Goal: Task Accomplishment & Management: Manage account settings

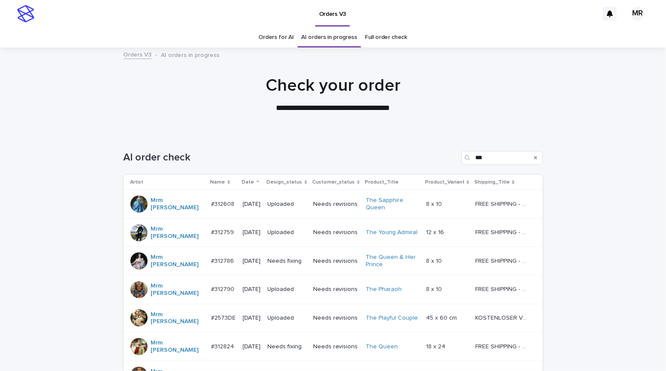
scroll to position [94, 0]
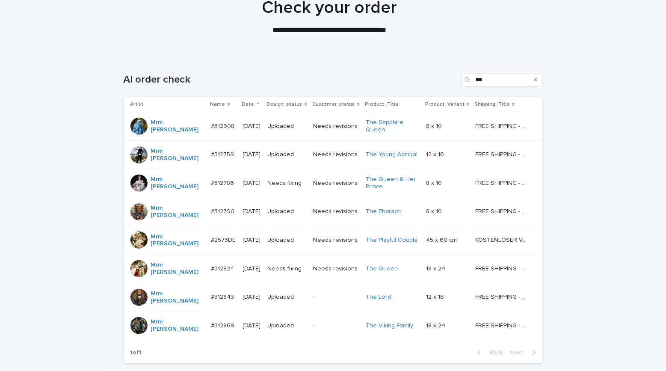
click at [304, 175] on td "Needs fixing" at bounding box center [286, 183] width 45 height 29
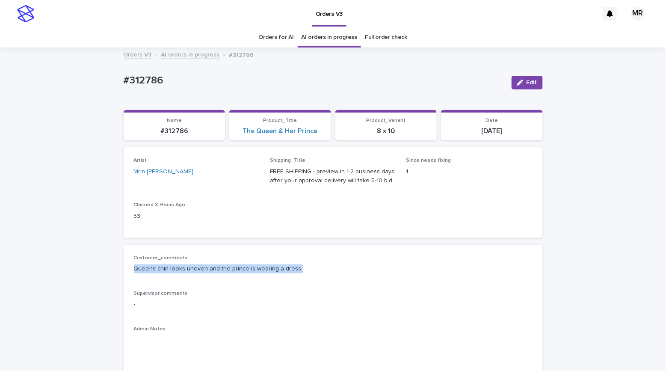
drag, startPoint x: 300, startPoint y: 269, endPoint x: 130, endPoint y: 269, distance: 170.6
click at [125, 269] on div "Customer_comments Queens chin looks uneven and the prince is wearing a dress. S…" at bounding box center [333, 309] width 419 height 129
copy p "Queens chin looks uneven and the prince is wearing a dress."
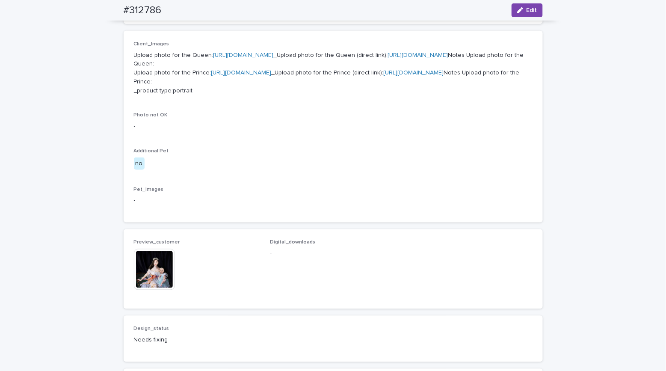
scroll to position [391, 0]
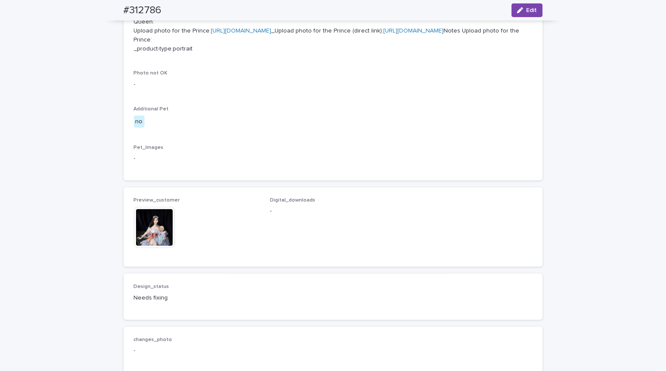
click at [162, 248] on img at bounding box center [154, 227] width 41 height 41
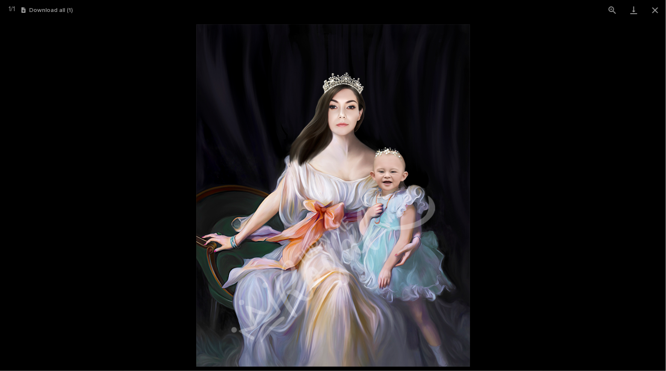
click at [76, 139] on picture at bounding box center [333, 195] width 666 height 351
click at [79, 139] on picture at bounding box center [333, 195] width 666 height 351
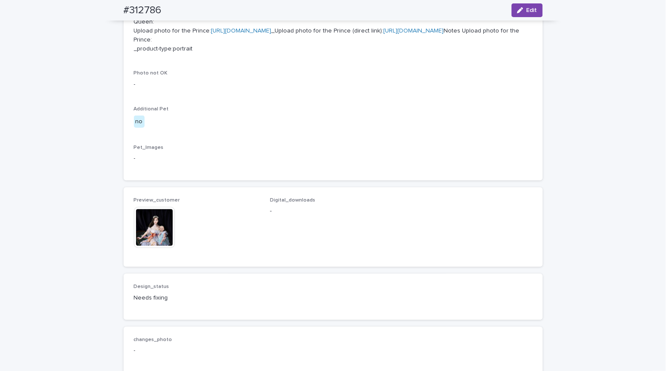
click at [161, 248] on img at bounding box center [154, 227] width 41 height 41
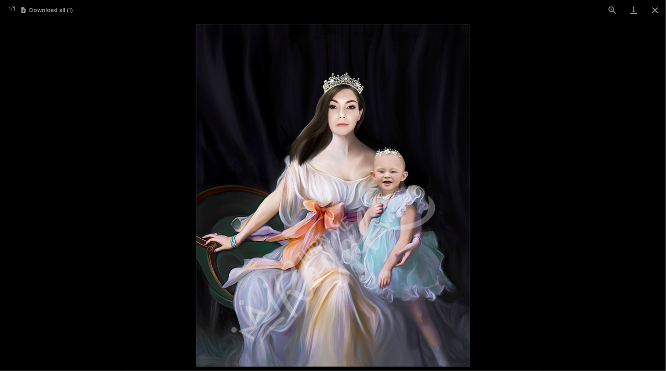
click at [59, 153] on picture at bounding box center [333, 195] width 666 height 351
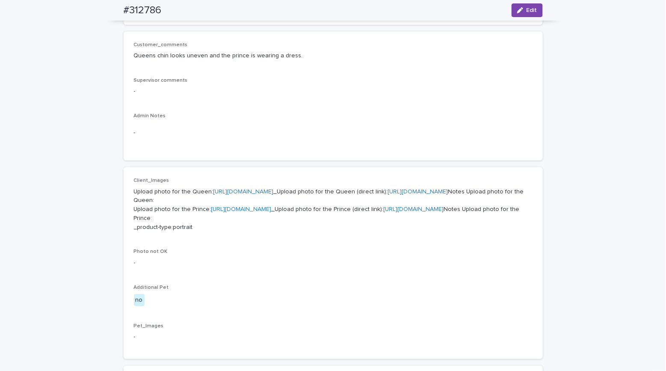
scroll to position [0, 0]
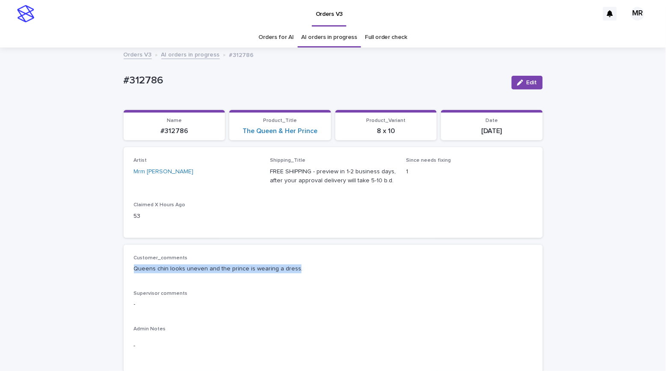
drag, startPoint x: 289, startPoint y: 266, endPoint x: 107, endPoint y: 264, distance: 182.6
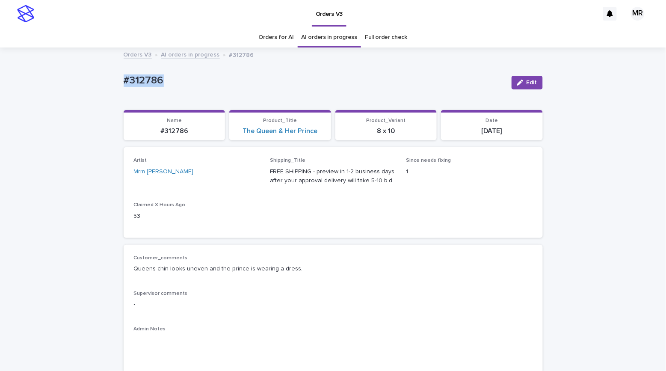
drag, startPoint x: 160, startPoint y: 84, endPoint x: 102, endPoint y: 81, distance: 58.3
copy p "#312786"
drag, startPoint x: 83, startPoint y: 11, endPoint x: 84, endPoint y: 0, distance: 10.3
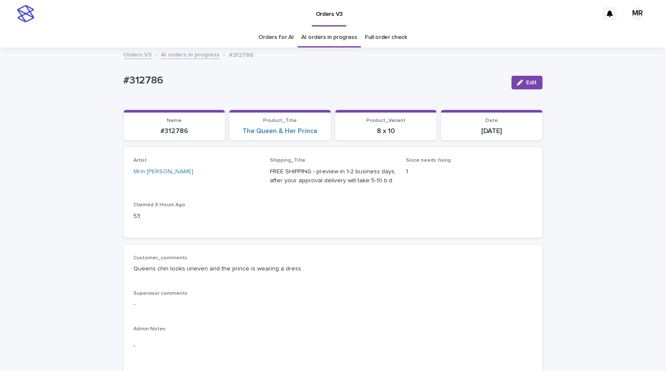
click at [84, 10] on div "Orders V3" at bounding box center [318, 13] width 560 height 27
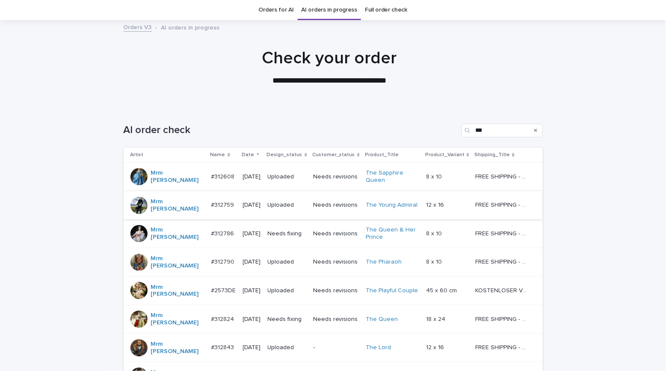
scroll to position [41, 0]
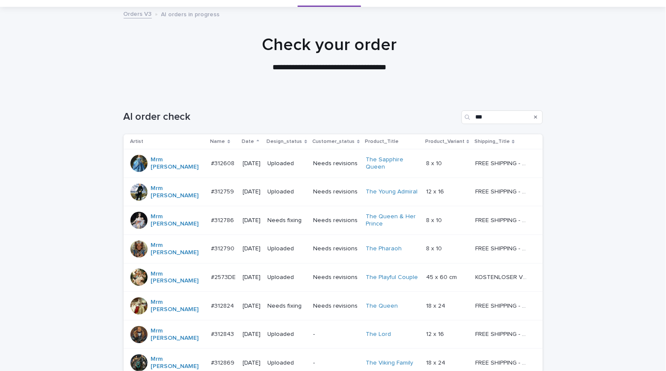
click at [304, 302] on p "Needs fixing" at bounding box center [287, 305] width 38 height 7
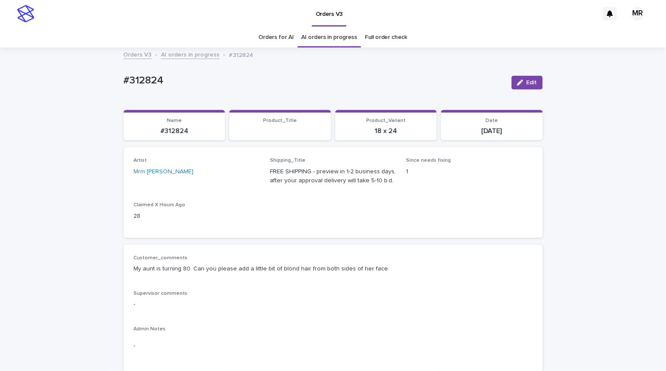
scroll to position [59, 0]
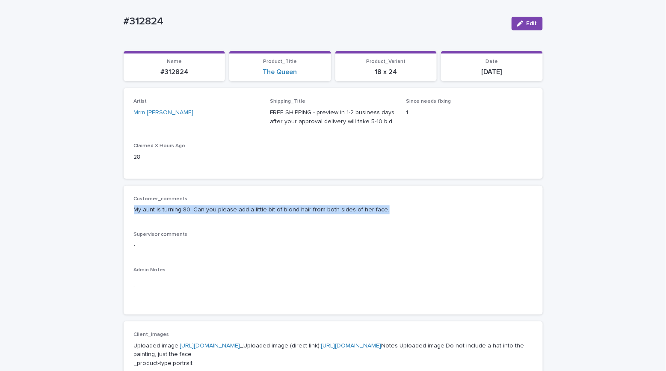
drag, startPoint x: 360, startPoint y: 214, endPoint x: 109, endPoint y: 202, distance: 250.9
copy p "My aunt is turning 80. Can you please add a little bit of blond hair from both …"
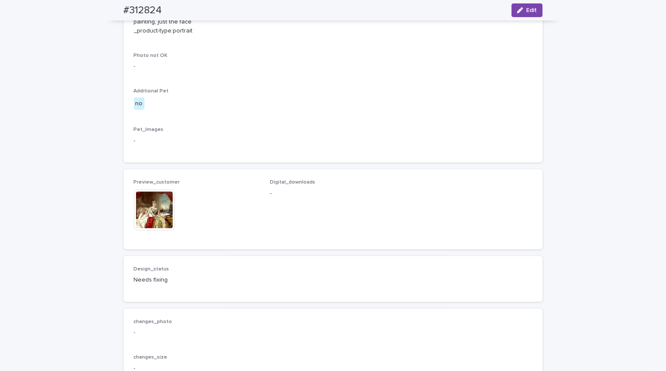
click at [147, 230] on img at bounding box center [154, 209] width 41 height 41
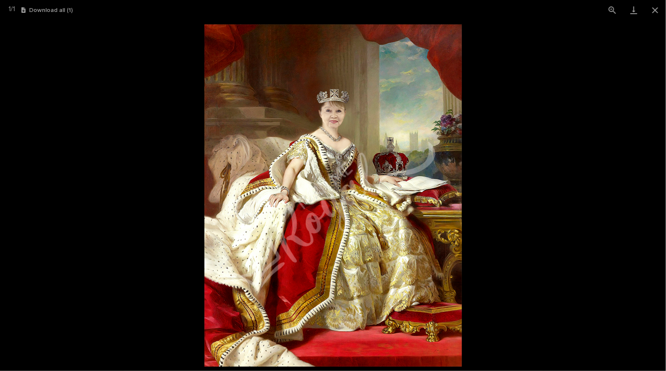
click at [65, 99] on picture at bounding box center [333, 195] width 666 height 351
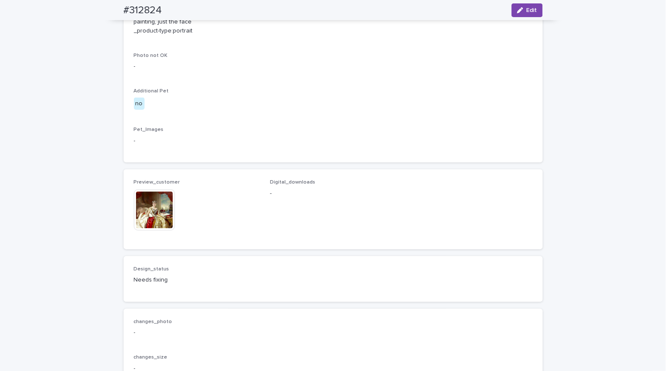
scroll to position [0, 0]
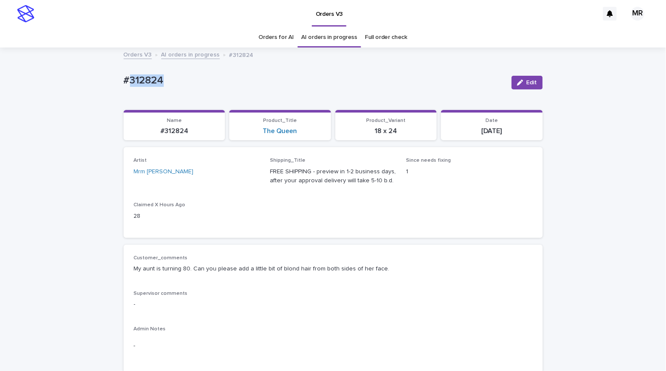
drag, startPoint x: 148, startPoint y: 79, endPoint x: 104, endPoint y: 79, distance: 43.2
click at [528, 81] on span "Edit" at bounding box center [531, 83] width 11 height 6
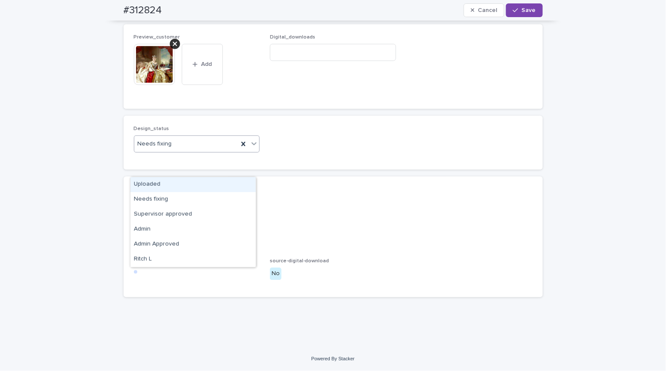
drag, startPoint x: 162, startPoint y: 169, endPoint x: 162, endPoint y: 186, distance: 16.3
click at [162, 183] on div "Uploaded" at bounding box center [192, 184] width 125 height 15
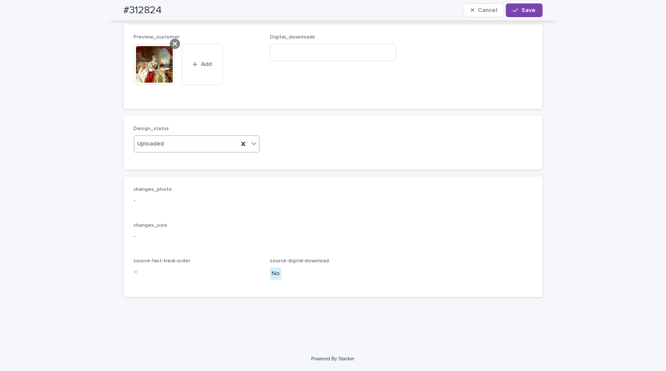
click at [173, 46] on icon at bounding box center [175, 43] width 4 height 4
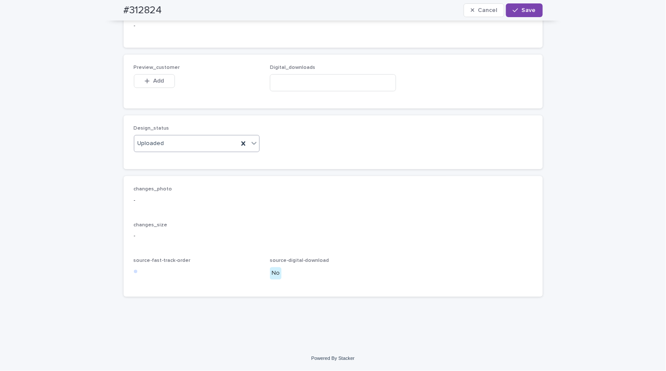
scroll to position [542, 0]
click at [158, 82] on span "Add" at bounding box center [158, 81] width 11 height 6
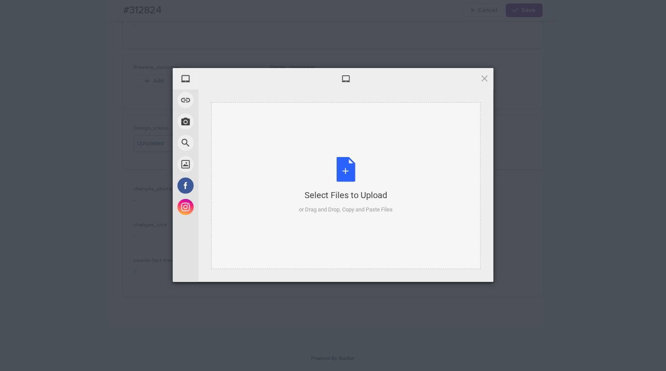
click at [347, 174] on div "Select Files to Upload or Drag and Drop, Copy and Paste Files" at bounding box center [346, 185] width 94 height 57
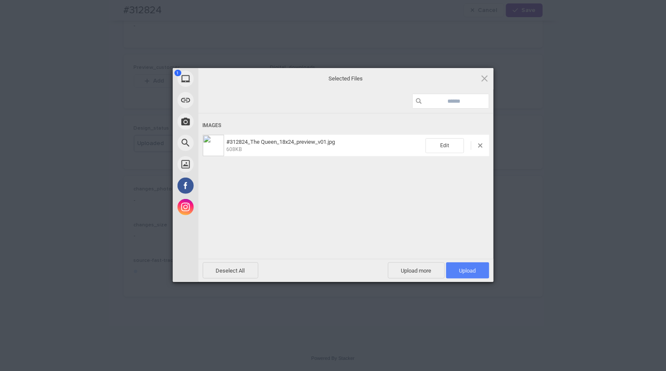
click at [474, 272] on span "Upload 1" at bounding box center [467, 270] width 17 height 6
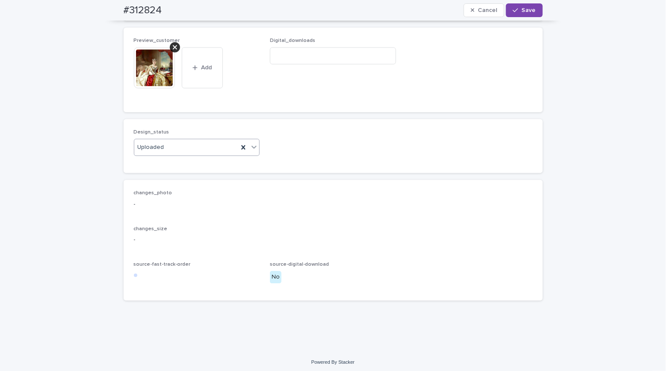
click at [525, 12] on span "Save" at bounding box center [529, 10] width 14 height 6
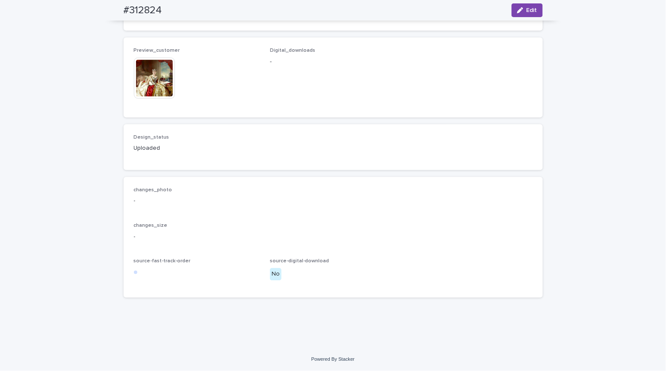
drag, startPoint x: 73, startPoint y: 50, endPoint x: 78, endPoint y: 41, distance: 10.9
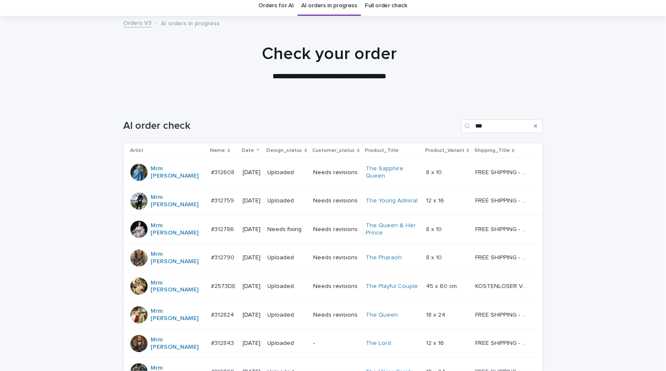
scroll to position [60, 0]
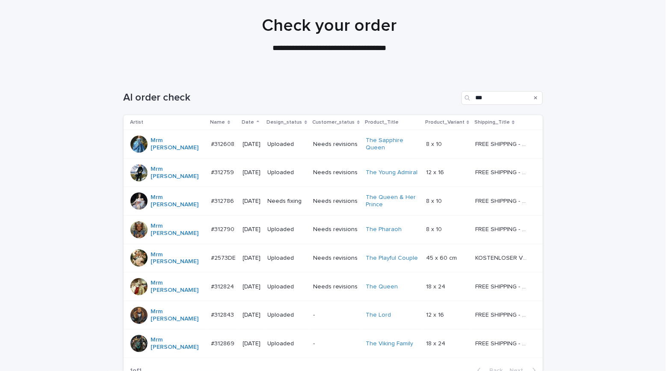
click at [68, 25] on div "**********" at bounding box center [329, 34] width 658 height 38
click at [57, 15] on div at bounding box center [329, 31] width 658 height 86
